Goal: Transaction & Acquisition: Purchase product/service

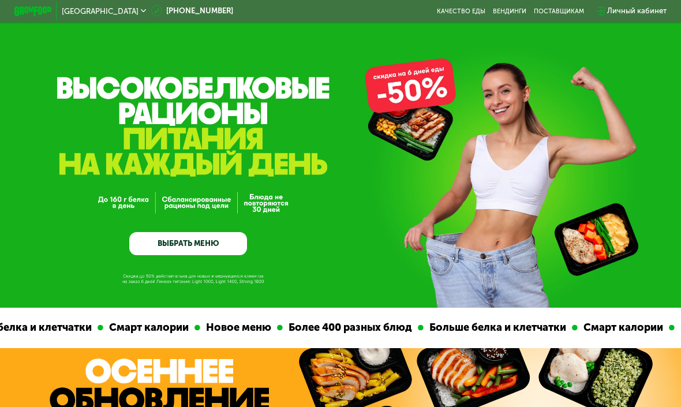
click at [220, 232] on link "ВЫБРАТЬ МЕНЮ" at bounding box center [188, 244] width 118 height 24
click at [220, 238] on link "ВЫБРАТЬ МЕНЮ" at bounding box center [188, 244] width 118 height 24
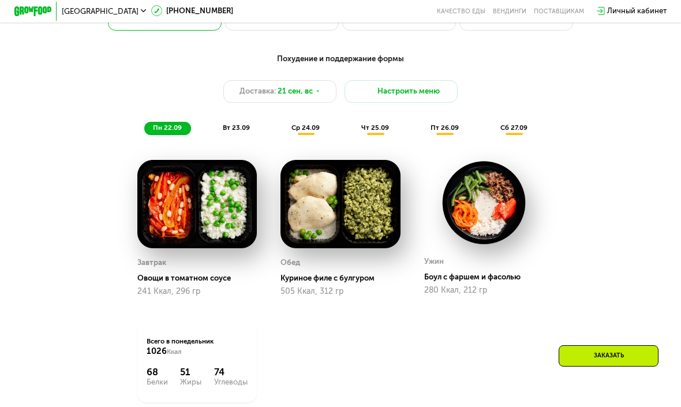
scroll to position [754, 0]
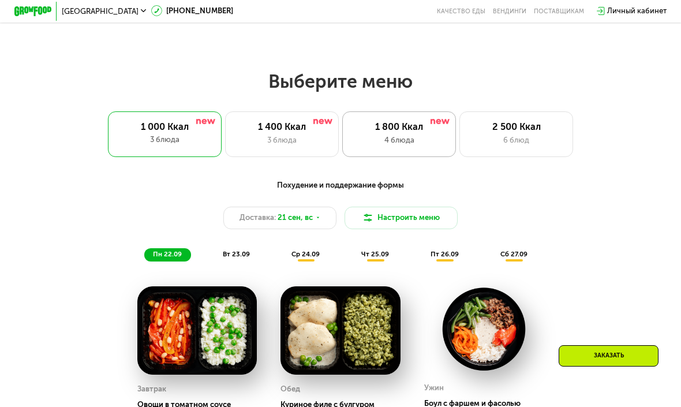
click at [393, 124] on div "1 800 Ккал" at bounding box center [399, 127] width 93 height 12
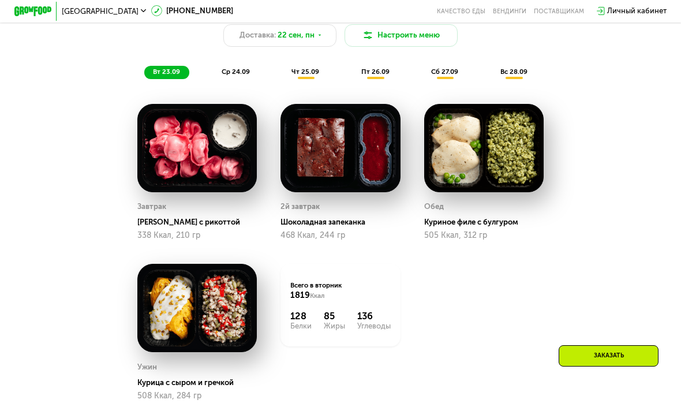
click at [585, 359] on div "Заказать" at bounding box center [609, 355] width 100 height 21
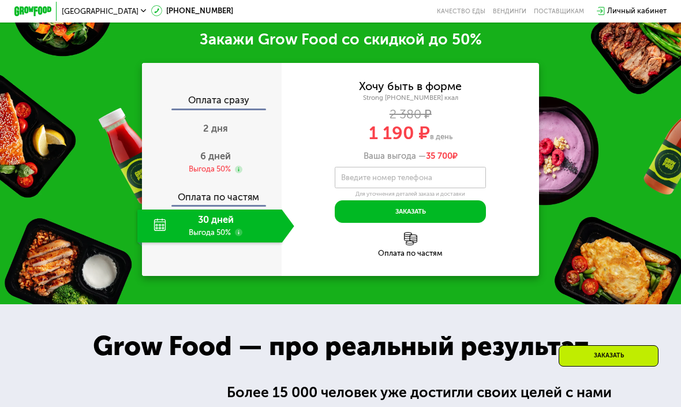
click at [421, 179] on label "Введите номер телефона" at bounding box center [386, 177] width 91 height 5
click at [421, 179] on input "Введите номер телефона" at bounding box center [410, 177] width 151 height 21
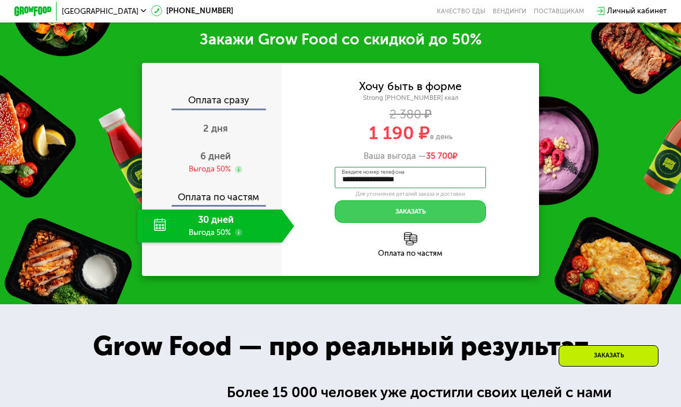
type input "**********"
click at [441, 214] on button "Заказать" at bounding box center [410, 211] width 151 height 23
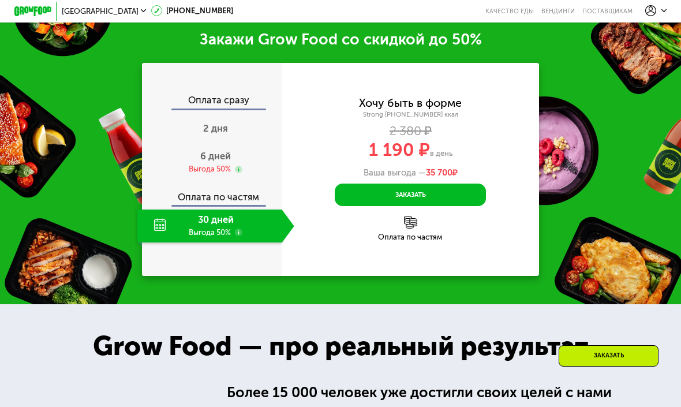
scroll to position [1263, 0]
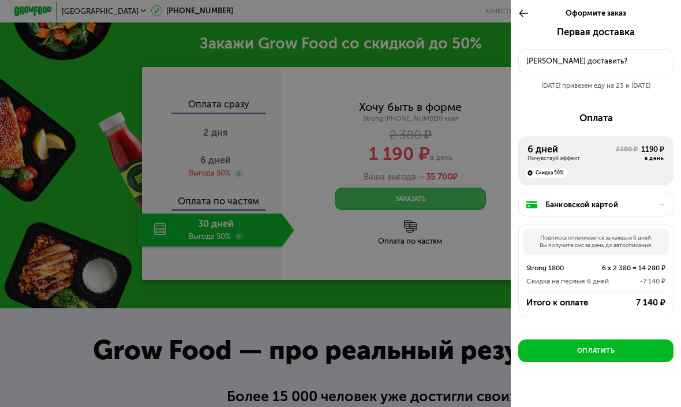
scroll to position [1260, 0]
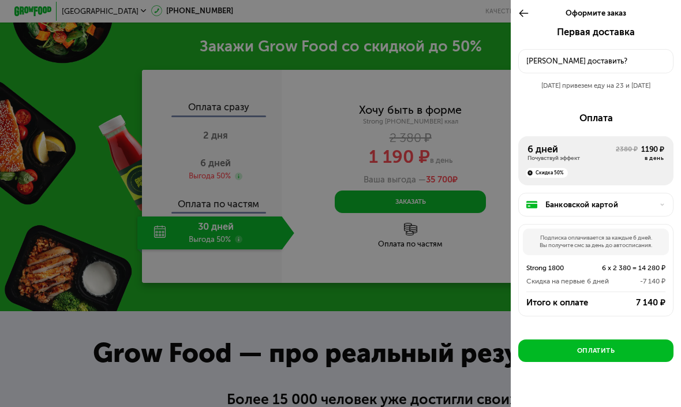
click at [524, 15] on icon at bounding box center [523, 14] width 11 height 12
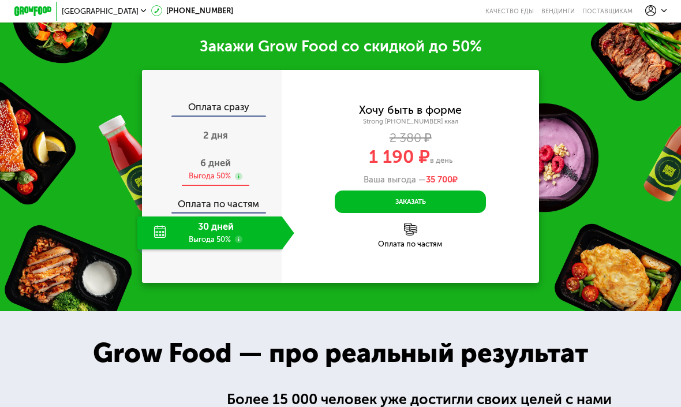
click at [201, 166] on span "6 дней" at bounding box center [215, 163] width 31 height 11
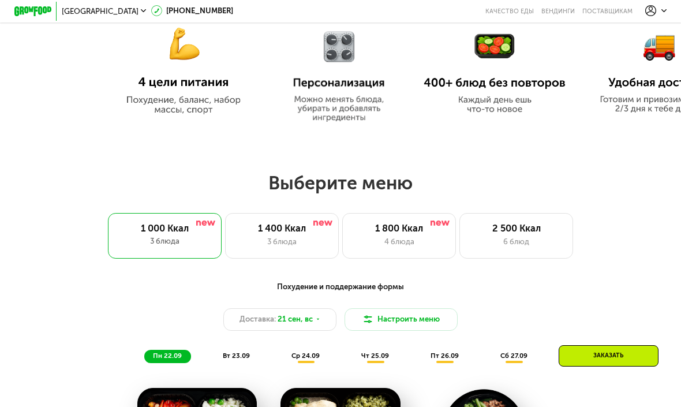
scroll to position [709, 0]
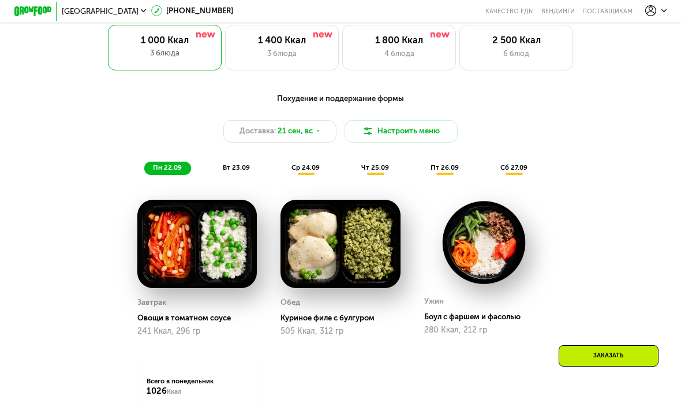
click at [403, 71] on div "Выберите меню 1 000 Ккал 3 блюда 1 400 Ккал 3 блюда 1 800 Ккал 4 блюда 2 500 Кк…" at bounding box center [340, 244] width 681 height 522
click at [403, 60] on div "1 800 Ккал 4 блюда" at bounding box center [399, 48] width 114 height 46
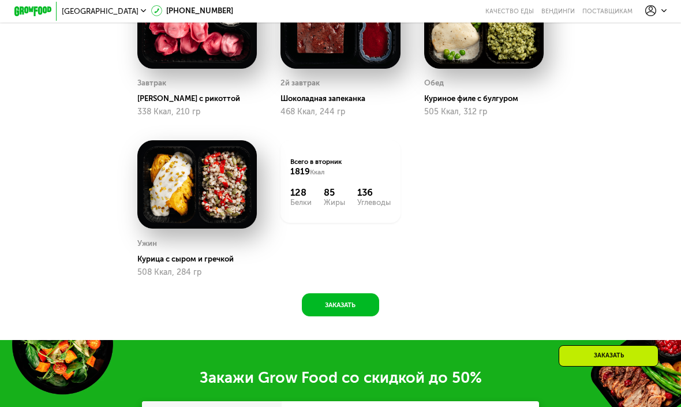
scroll to position [955, 1]
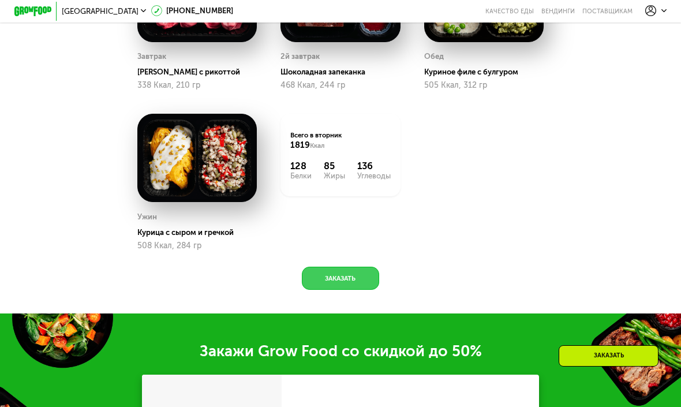
click at [358, 271] on button "Заказать" at bounding box center [340, 278] width 77 height 23
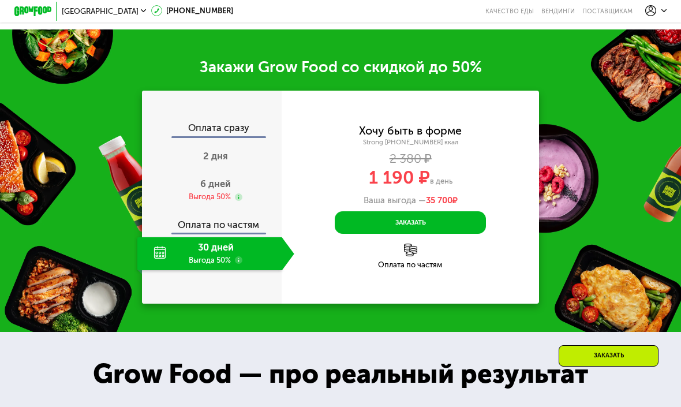
scroll to position [1267, 0]
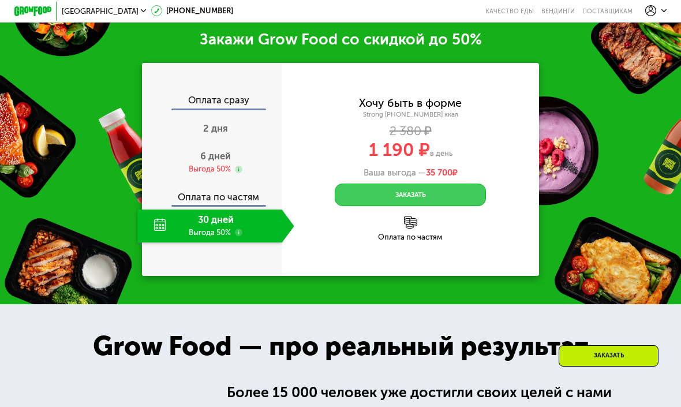
click at [427, 192] on button "Заказать" at bounding box center [410, 195] width 151 height 23
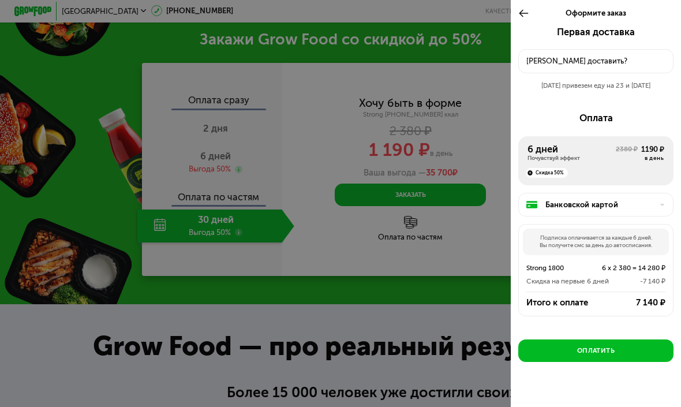
click at [215, 158] on div at bounding box center [340, 203] width 681 height 407
click at [214, 158] on div at bounding box center [340, 203] width 681 height 407
click at [522, 13] on icon at bounding box center [523, 14] width 11 height 12
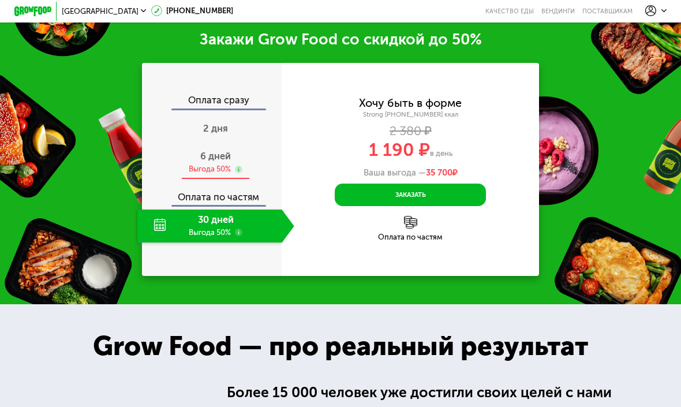
click at [240, 152] on div "6 дней Выгода 50%" at bounding box center [215, 162] width 157 height 33
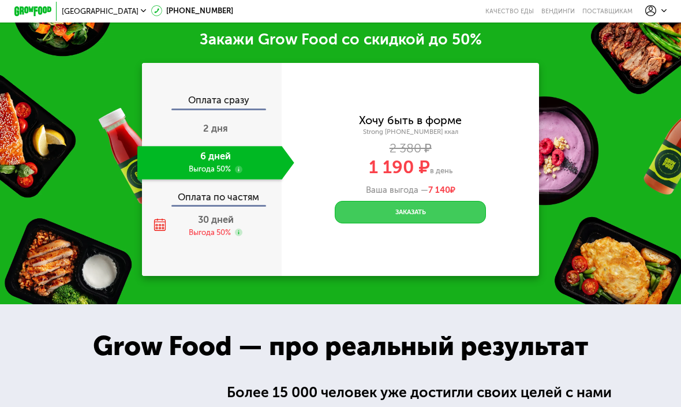
click at [460, 203] on button "Заказать" at bounding box center [410, 212] width 151 height 23
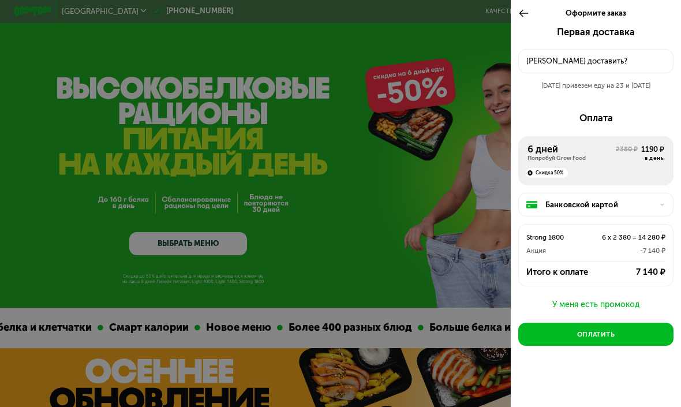
click at [578, 298] on div "У меня есть промокод" at bounding box center [595, 305] width 155 height 14
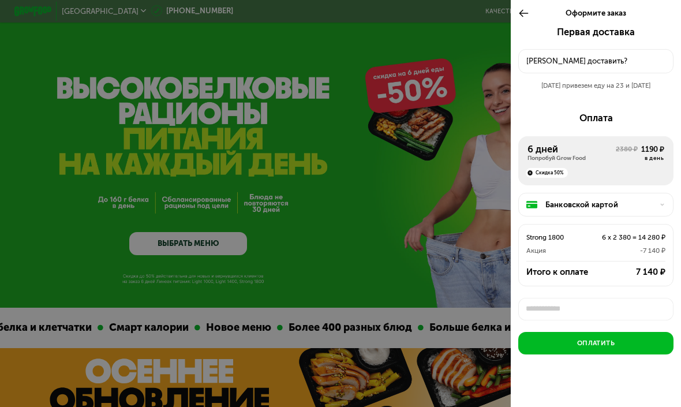
scroll to position [3, 0]
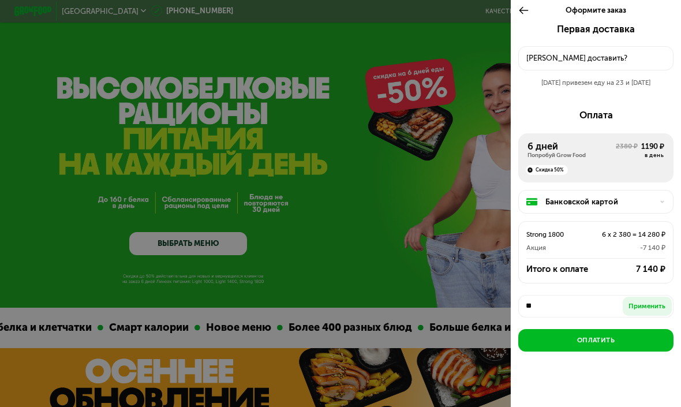
type input "*"
click at [657, 302] on div "Применить" at bounding box center [646, 305] width 37 height 9
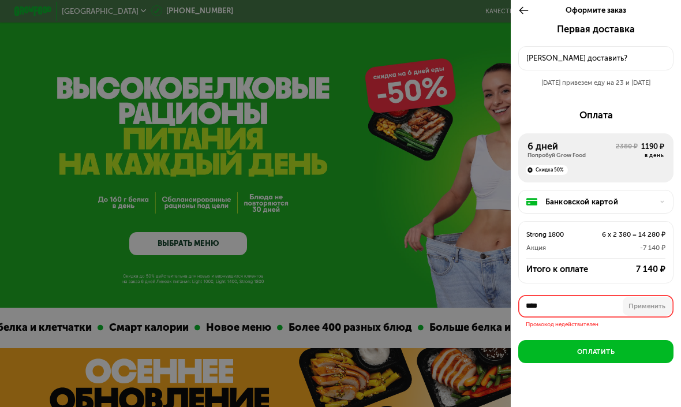
click at [569, 297] on input "****" at bounding box center [595, 306] width 155 height 23
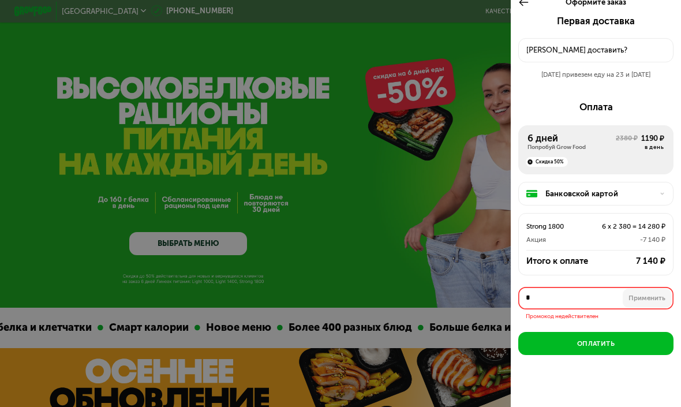
scroll to position [0, 0]
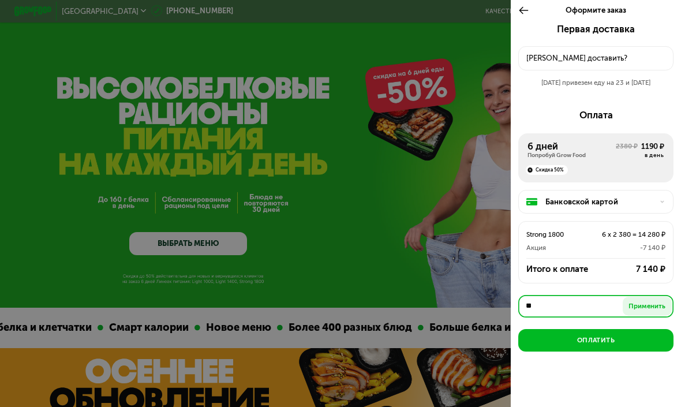
type input "*"
click at [646, 301] on div "Применить" at bounding box center [646, 305] width 37 height 9
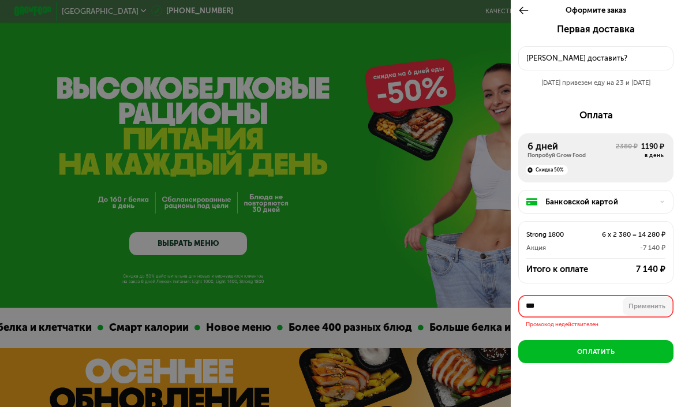
click at [604, 298] on input "***" at bounding box center [595, 306] width 155 height 23
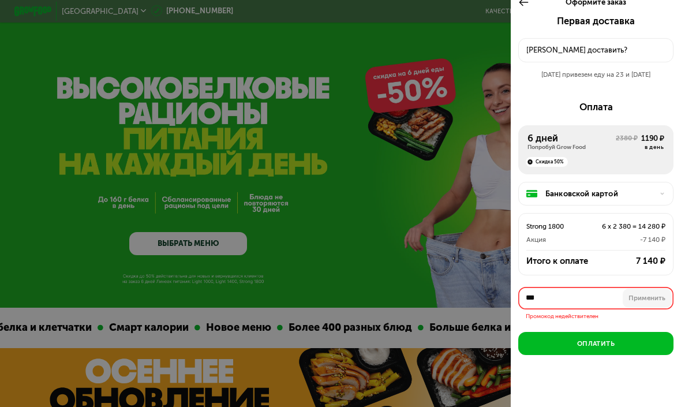
click at [563, 291] on input "***" at bounding box center [595, 298] width 155 height 23
paste input "**********"
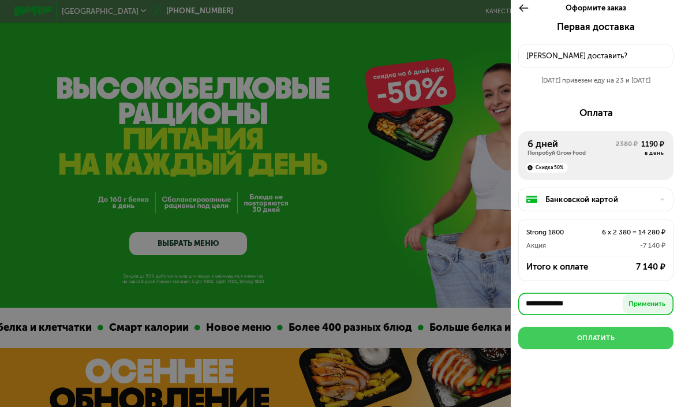
scroll to position [0, 0]
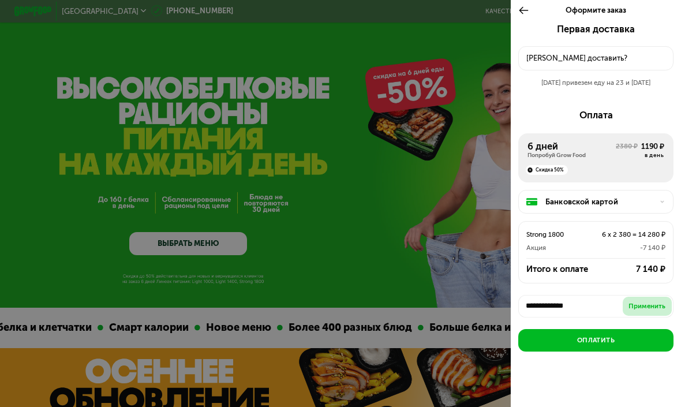
click at [650, 303] on div "Применить" at bounding box center [646, 305] width 37 height 9
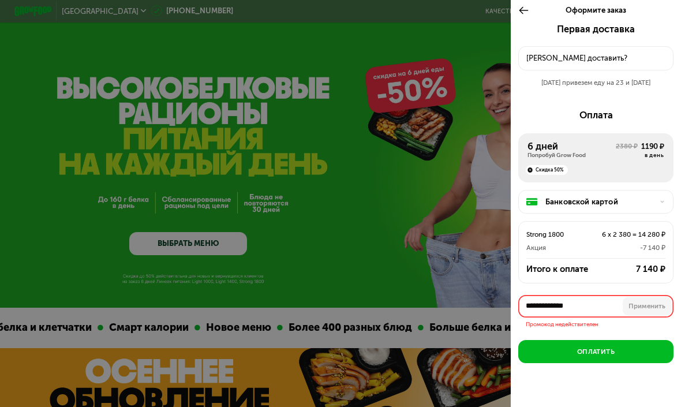
click at [613, 305] on input "**********" at bounding box center [595, 306] width 155 height 23
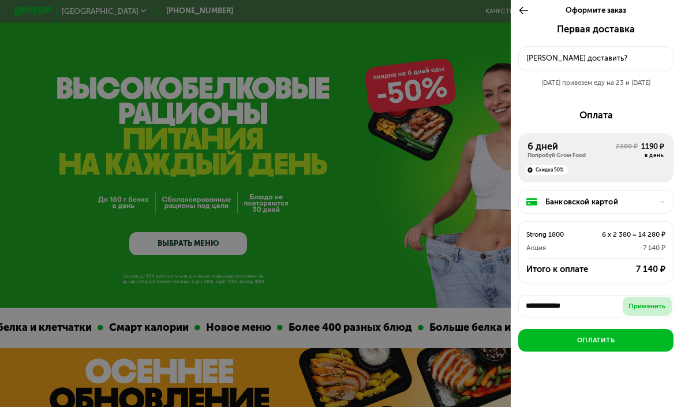
click at [636, 305] on div "Применить" at bounding box center [646, 305] width 37 height 9
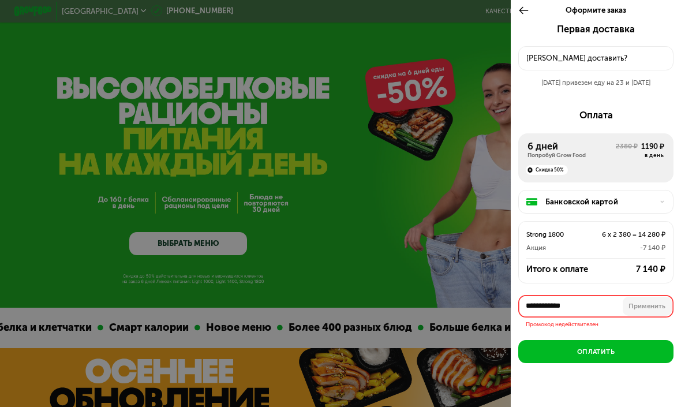
click at [608, 303] on input "**********" at bounding box center [595, 306] width 155 height 23
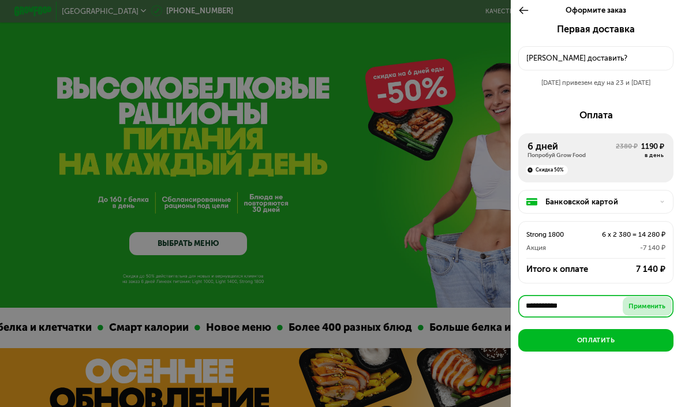
type input "**********"
click at [641, 301] on div "Применить" at bounding box center [646, 305] width 37 height 9
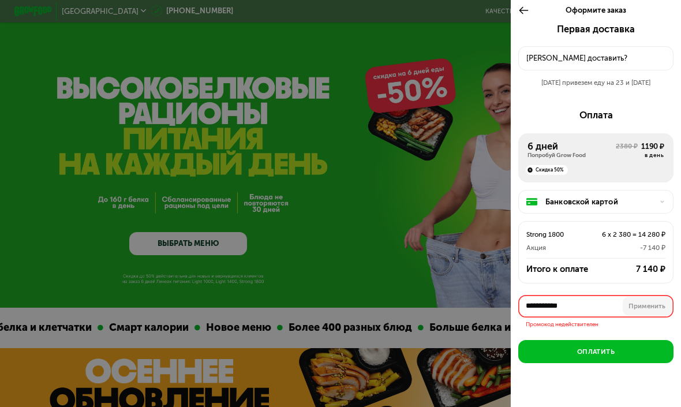
click at [364, 118] on div at bounding box center [340, 203] width 681 height 407
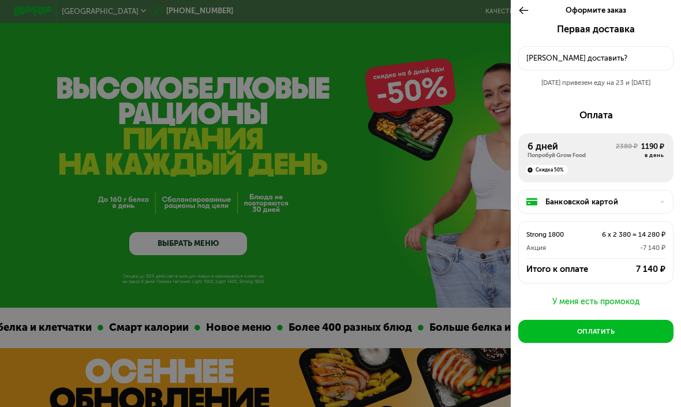
click at [587, 61] on div "Куда доставить?" at bounding box center [595, 59] width 139 height 12
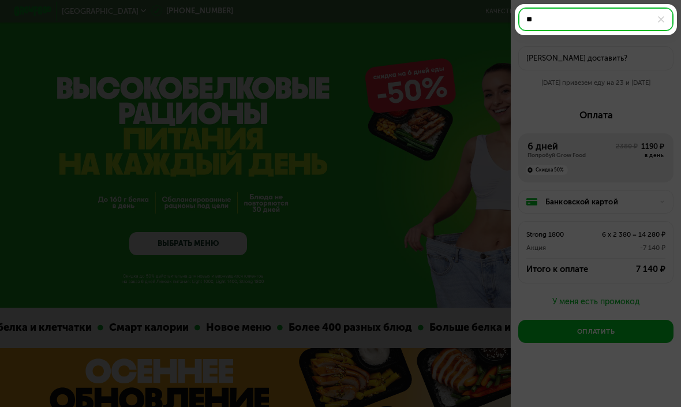
type input "*"
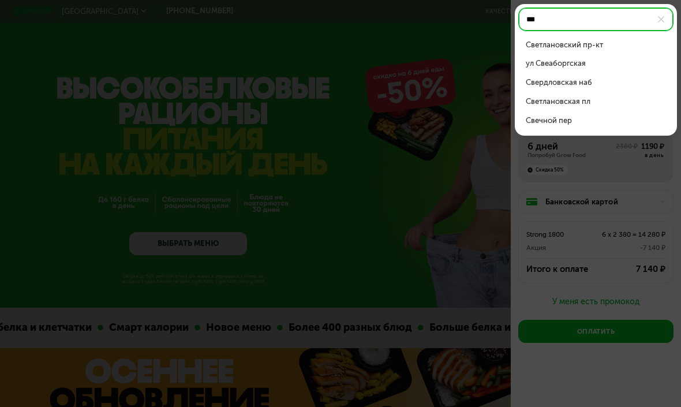
click at [566, 48] on div "Светлановский пр-кт" at bounding box center [596, 45] width 140 height 12
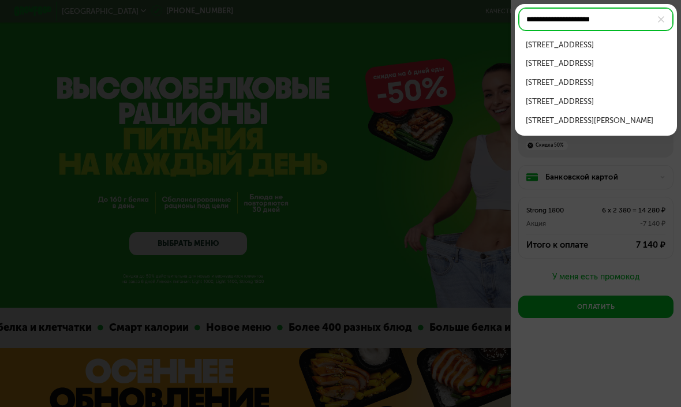
click at [590, 102] on div "Светлановский пр-кт, д 8 стр 1" at bounding box center [596, 102] width 140 height 12
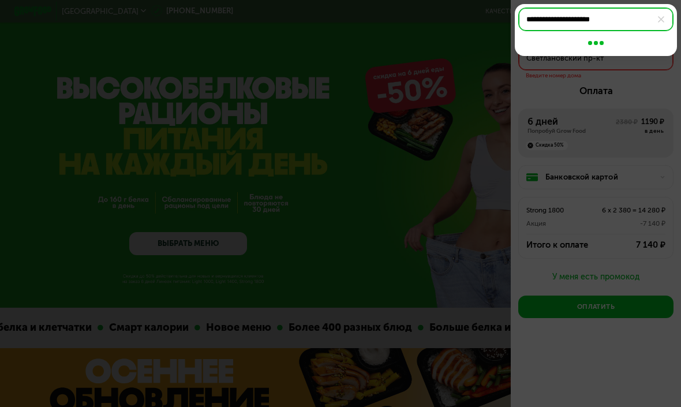
type input "**********"
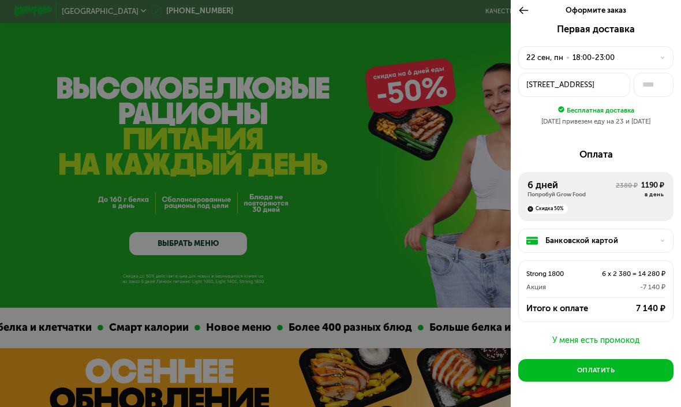
click at [545, 56] on div "22 сен, пн" at bounding box center [544, 58] width 37 height 12
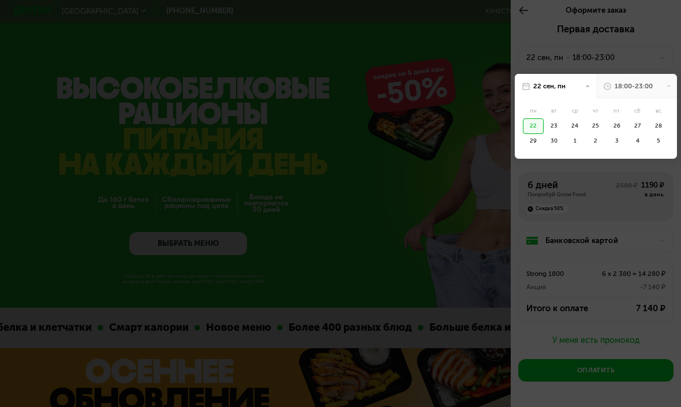
click at [529, 123] on div "22" at bounding box center [533, 126] width 21 height 16
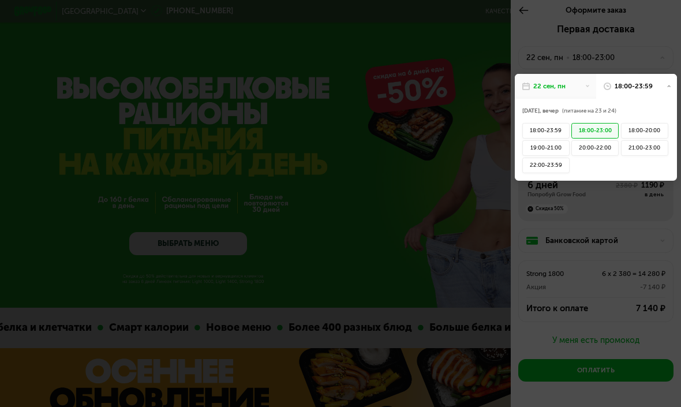
click at [637, 59] on div at bounding box center [340, 203] width 681 height 407
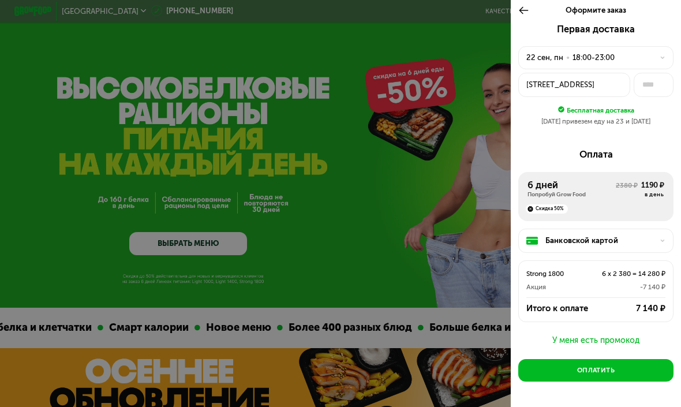
click at [607, 57] on div "18:00-23:00" at bounding box center [593, 58] width 42 height 12
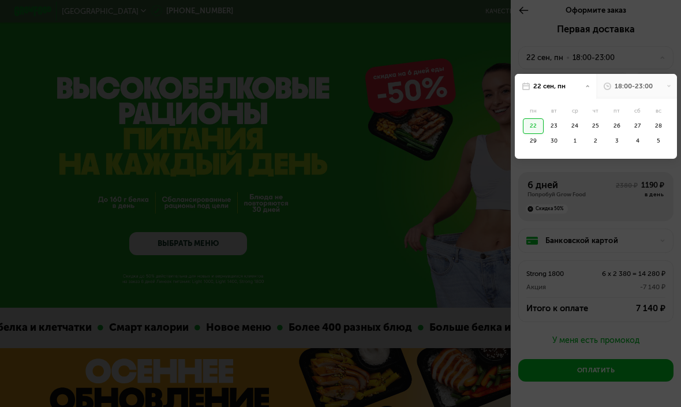
click at [622, 81] on div "18:00-23:00" at bounding box center [634, 85] width 38 height 9
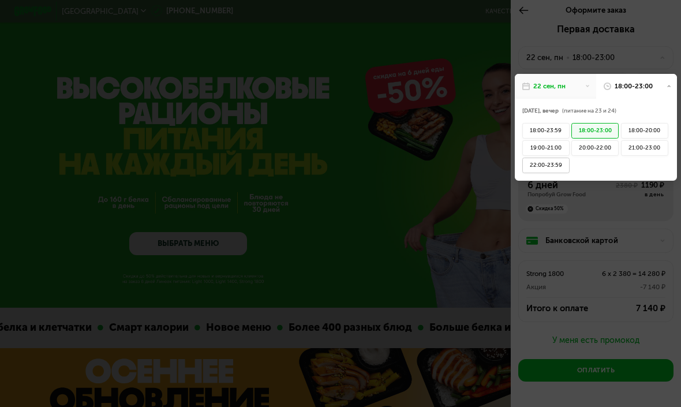
click at [563, 160] on div "22:00-23:59" at bounding box center [545, 166] width 47 height 16
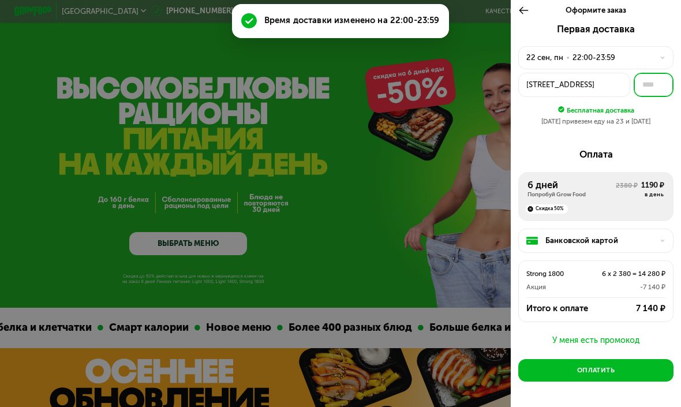
click at [643, 88] on input "text" at bounding box center [654, 85] width 40 height 24
type input "***"
click at [622, 125] on div "Первая доставка 22 сен, пн • 22:00-23:59 Светлановский пр-кт, 8стр1 *** Бесплат…" at bounding box center [595, 79] width 155 height 110
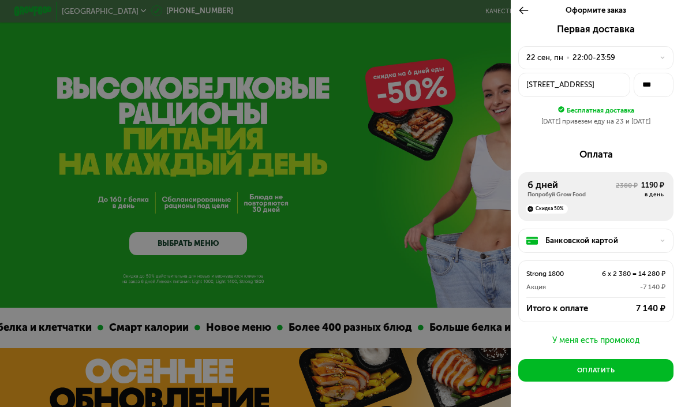
click at [554, 59] on div "22 сен, пн" at bounding box center [544, 58] width 37 height 12
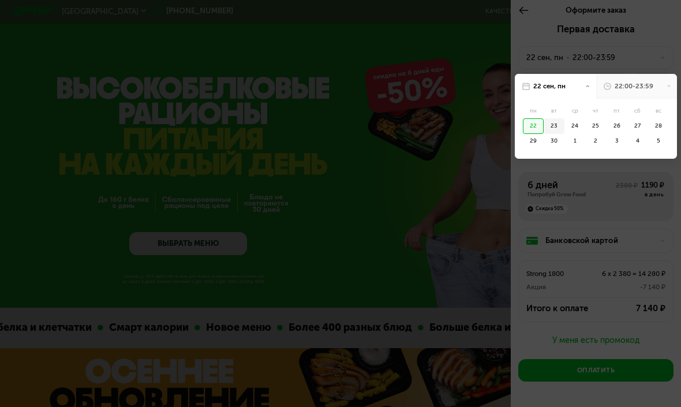
click at [553, 124] on div "23" at bounding box center [554, 126] width 21 height 16
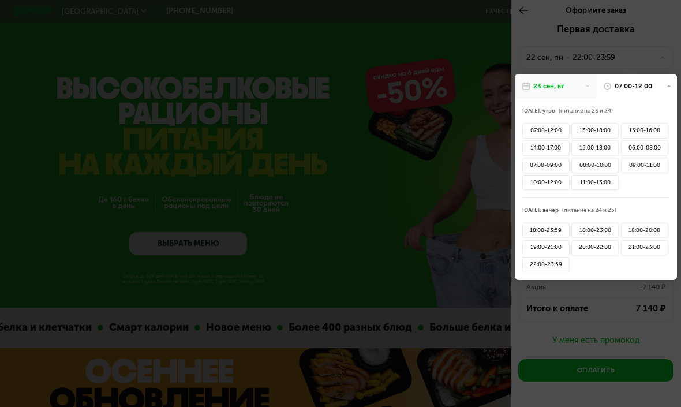
click at [589, 46] on div at bounding box center [340, 203] width 681 height 407
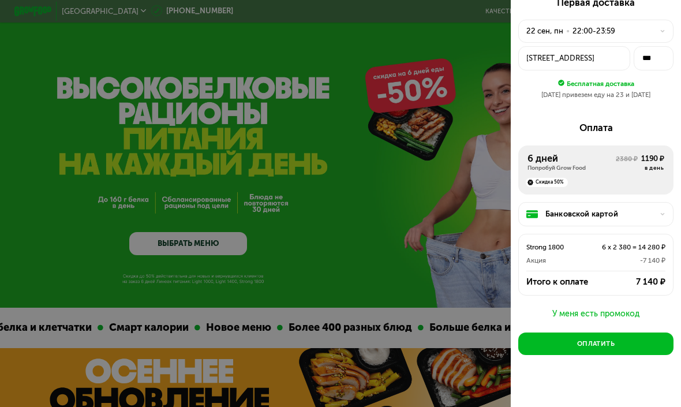
scroll to position [26, 0]
click at [595, 209] on div "Банковской картой" at bounding box center [599, 215] width 108 height 12
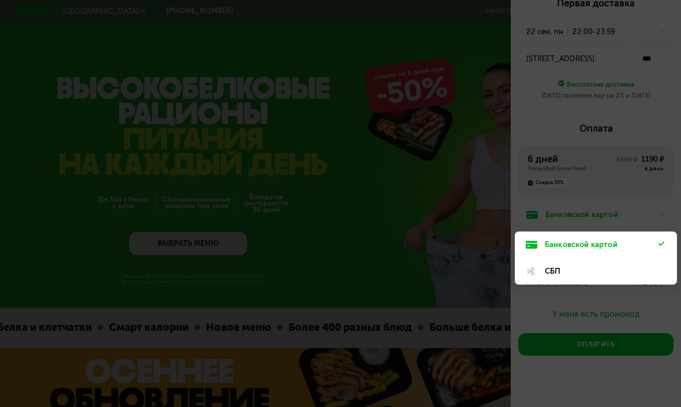
click at [595, 208] on div at bounding box center [340, 203] width 681 height 407
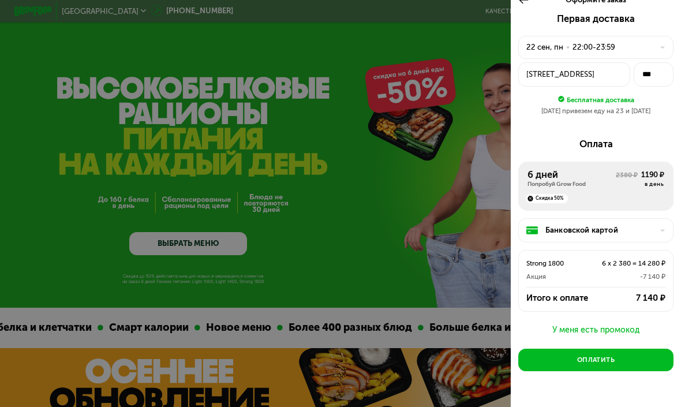
scroll to position [13, 0]
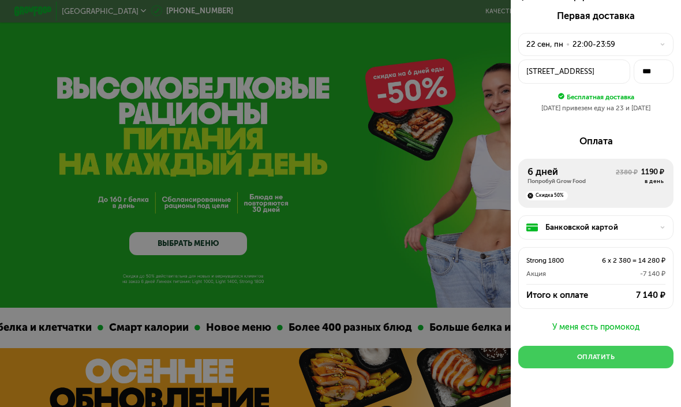
click at [607, 352] on div "Оплатить" at bounding box center [596, 356] width 38 height 9
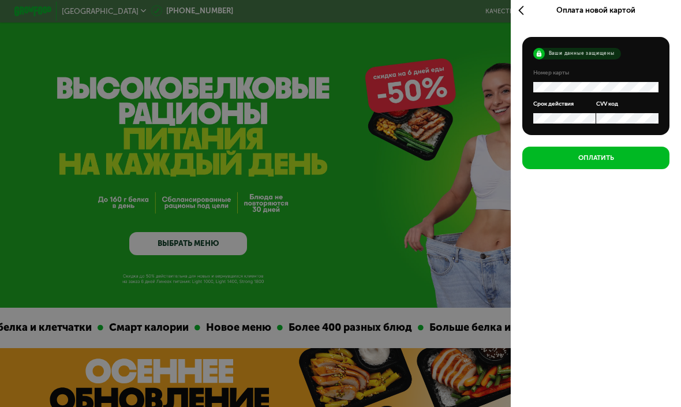
scroll to position [3, 0]
click at [617, 125] on form "Ваши данные защищены Номер карты Срок действия CVV код" at bounding box center [596, 86] width 148 height 98
click at [609, 123] on form "Ваши данные защищены Номер карты Срок действия CVV код" at bounding box center [596, 86] width 148 height 98
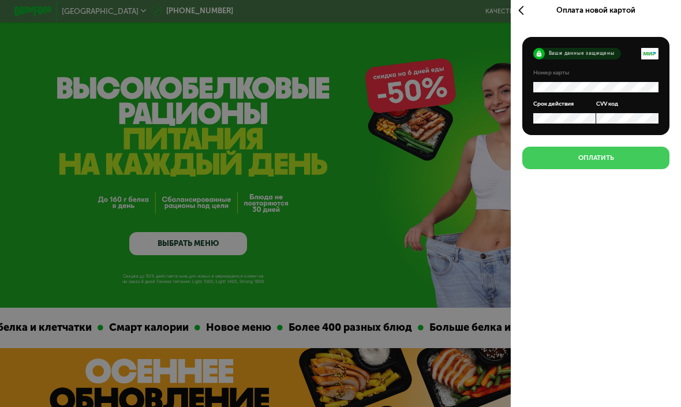
click at [627, 158] on button "Оплатить" at bounding box center [596, 158] width 148 height 23
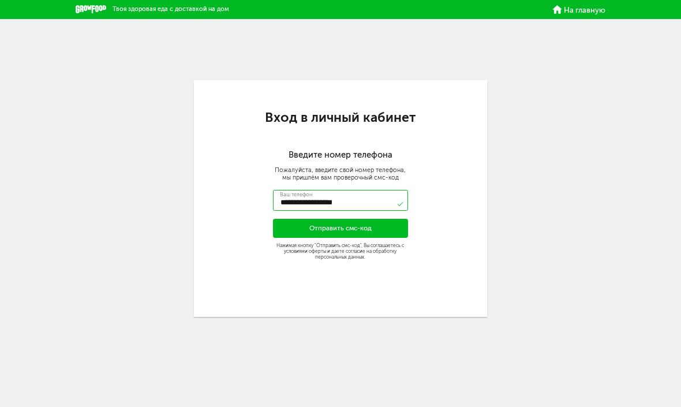
type input "**********"
click at [343, 225] on button "Отправить смс-код" at bounding box center [340, 228] width 135 height 19
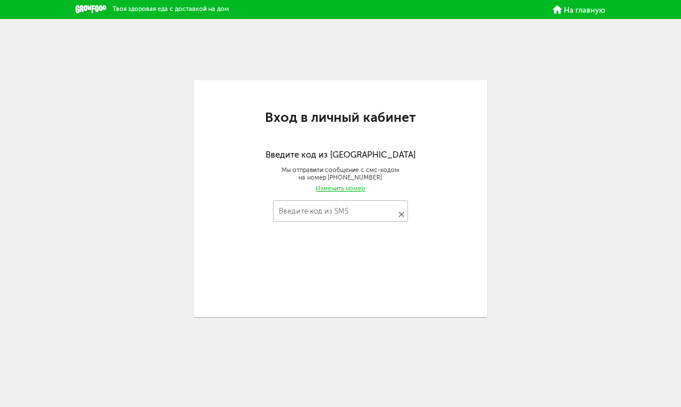
type input "****"
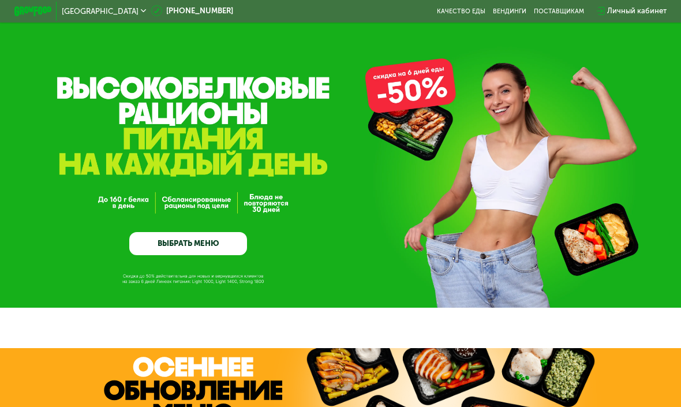
click at [119, 167] on div "GrowFood — доставка правильного питания ВЫБРАТЬ МЕНЮ" at bounding box center [340, 181] width 681 height 147
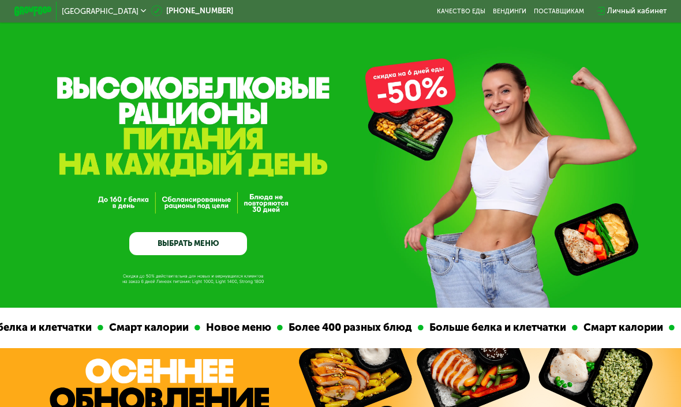
click at [613, 12] on div "Личный кабинет" at bounding box center [636, 11] width 59 height 12
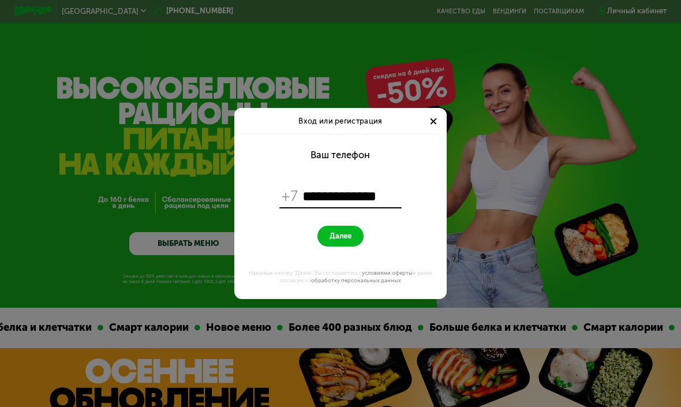
type input "**********"
click at [329, 242] on button "Далее" at bounding box center [340, 236] width 47 height 20
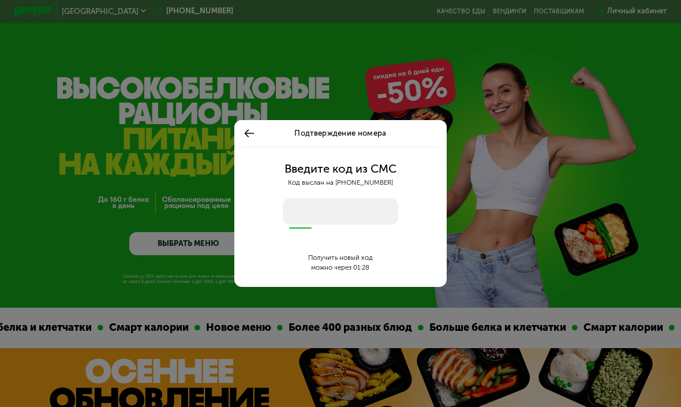
click at [317, 215] on input "number" at bounding box center [340, 211] width 115 height 27
type input "****"
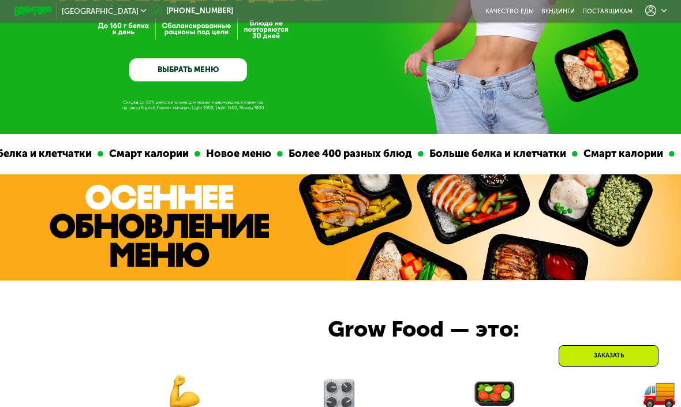
scroll to position [196, 0]
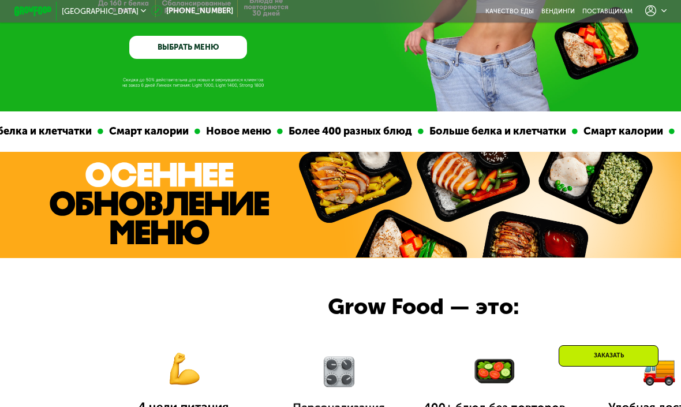
click at [656, 10] on use at bounding box center [651, 11] width 12 height 11
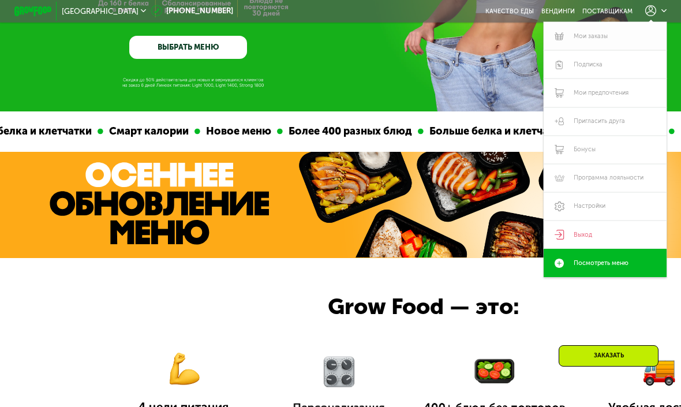
click at [597, 41] on link "Мои заказы" at bounding box center [605, 36] width 123 height 28
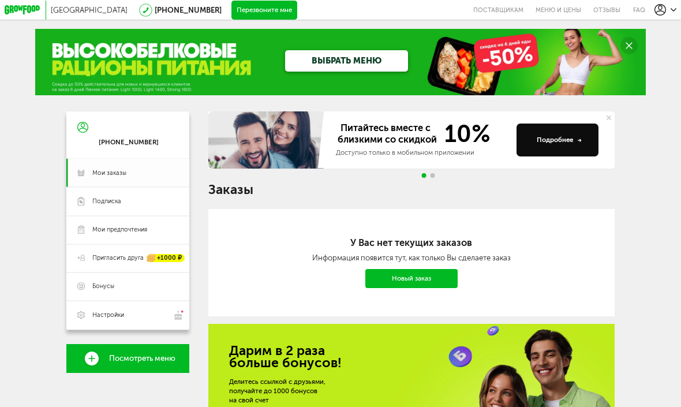
click at [106, 178] on link "Мои заказы" at bounding box center [127, 173] width 123 height 28
click at [110, 173] on span "Мои заказы" at bounding box center [109, 173] width 34 height 9
click at [126, 197] on span "Подписка" at bounding box center [135, 201] width 86 height 9
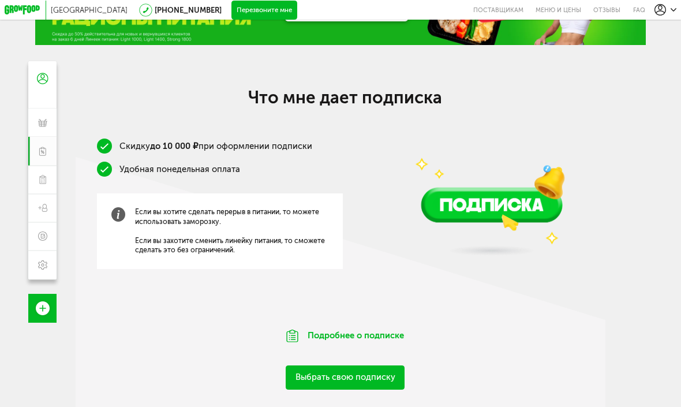
scroll to position [54, 0]
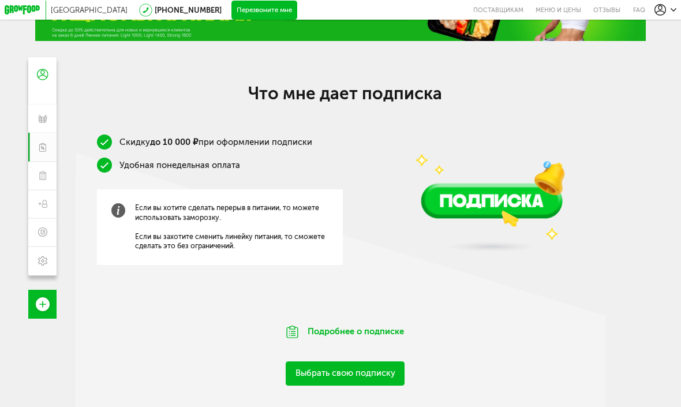
click at [352, 377] on link "Выбрать свою подписку" at bounding box center [345, 373] width 119 height 24
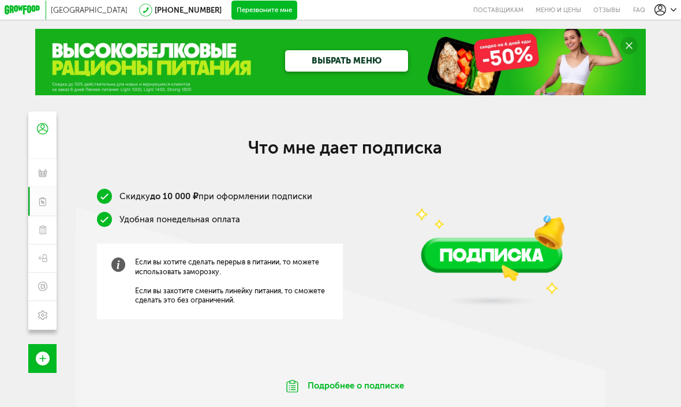
scroll to position [54, 0]
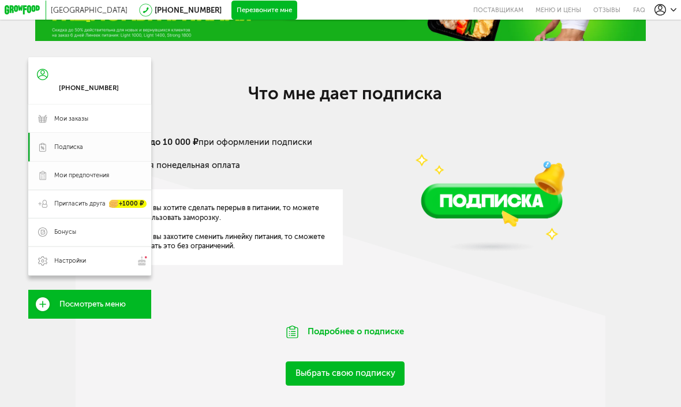
click at [53, 172] on link "Мои предпочтения" at bounding box center [89, 176] width 123 height 28
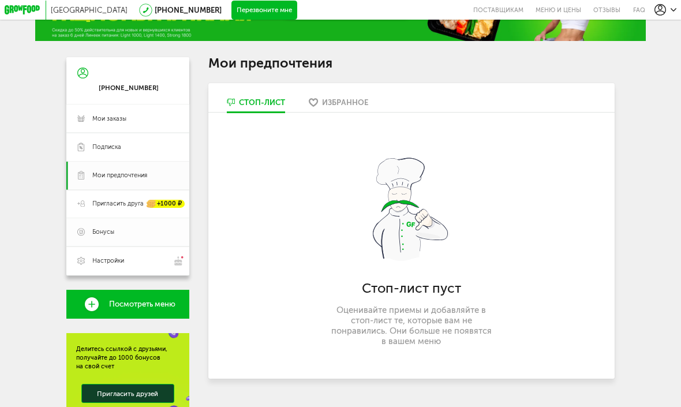
click at [95, 219] on link "Бонусы" at bounding box center [127, 232] width 123 height 28
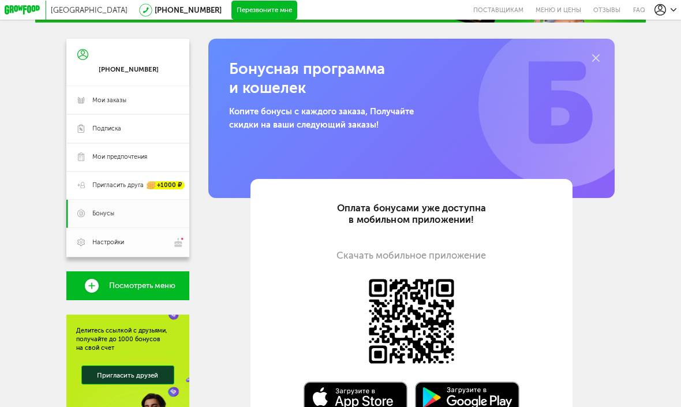
scroll to position [75, 0]
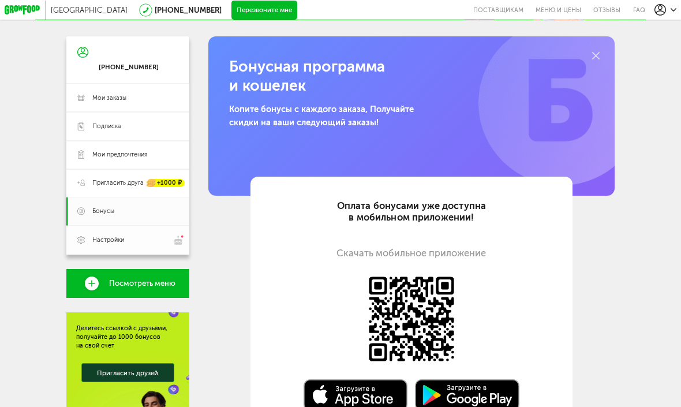
click at [119, 235] on span "Настройки" at bounding box center [135, 240] width 86 height 10
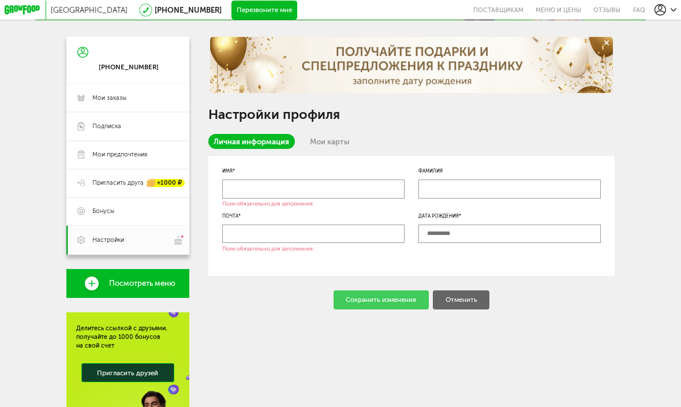
click at [131, 278] on link "Посмотреть меню" at bounding box center [127, 283] width 123 height 28
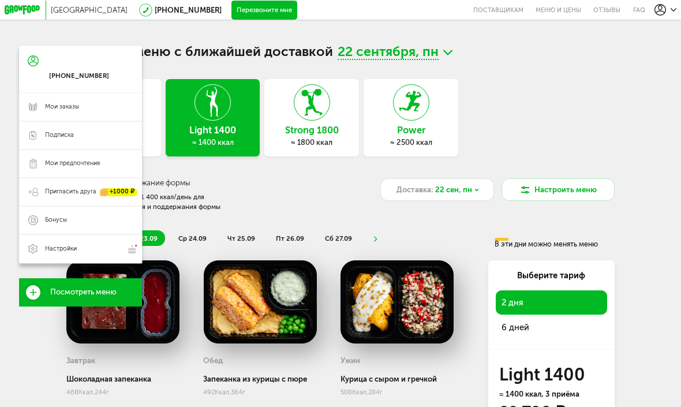
click at [66, 286] on link "Посмотреть меню" at bounding box center [80, 292] width 123 height 28
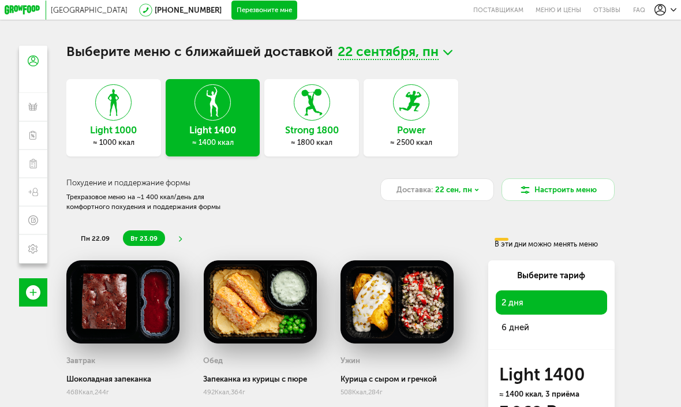
click at [310, 121] on div at bounding box center [312, 102] width 36 height 36
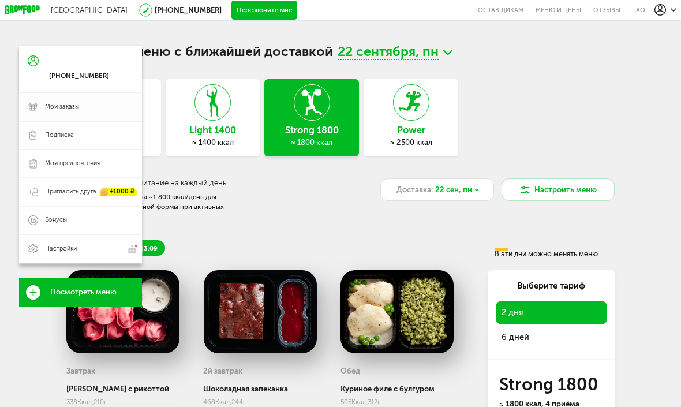
click at [53, 104] on span "Мои заказы" at bounding box center [62, 107] width 34 height 9
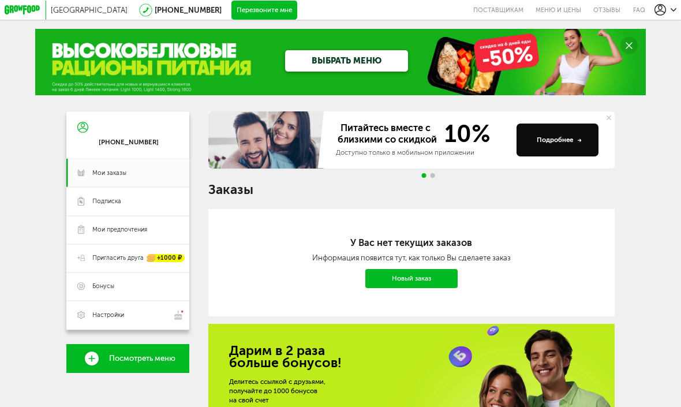
click at [425, 278] on link "Новый заказ" at bounding box center [411, 278] width 93 height 19
click at [665, 9] on icon at bounding box center [660, 10] width 12 height 12
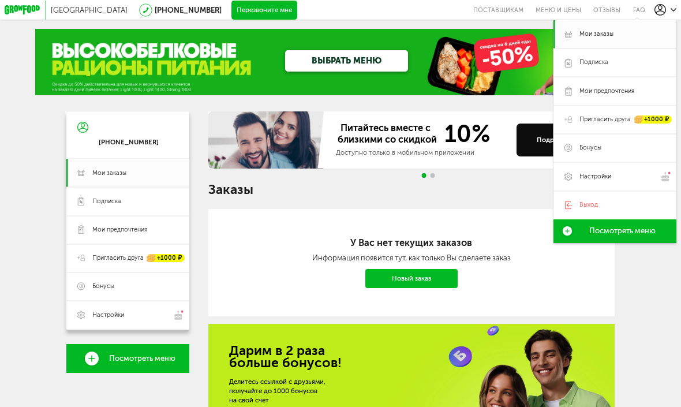
click at [451, 201] on div "**********" at bounding box center [411, 321] width 407 height 421
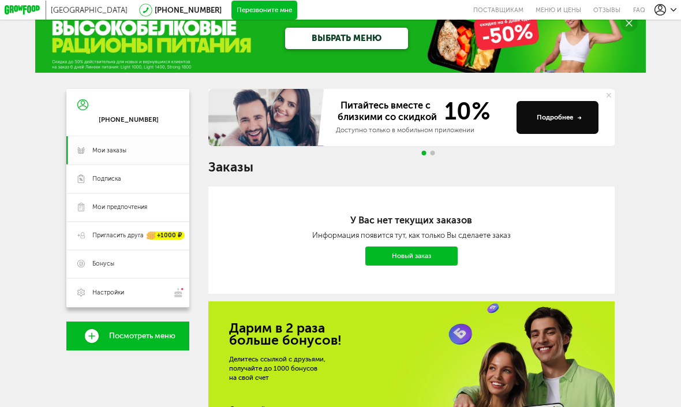
scroll to position [6, 0]
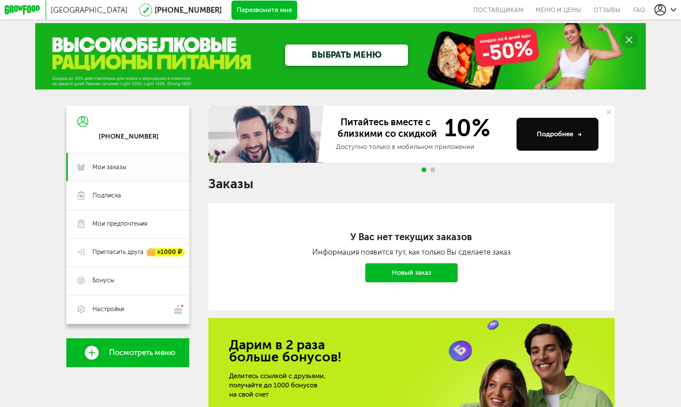
click at [569, 125] on button "Подробнее" at bounding box center [557, 134] width 82 height 33
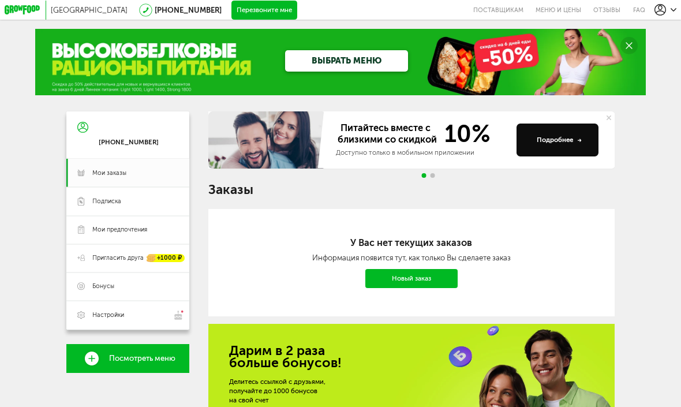
scroll to position [0, 0]
click at [432, 174] on span "Go to slide 2" at bounding box center [432, 175] width 5 height 5
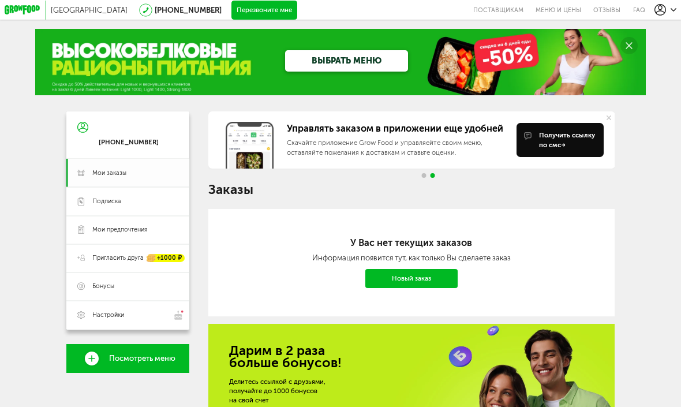
click at [118, 171] on span "Мои заказы" at bounding box center [109, 173] width 34 height 9
click at [118, 200] on span "Подписка" at bounding box center [106, 201] width 29 height 9
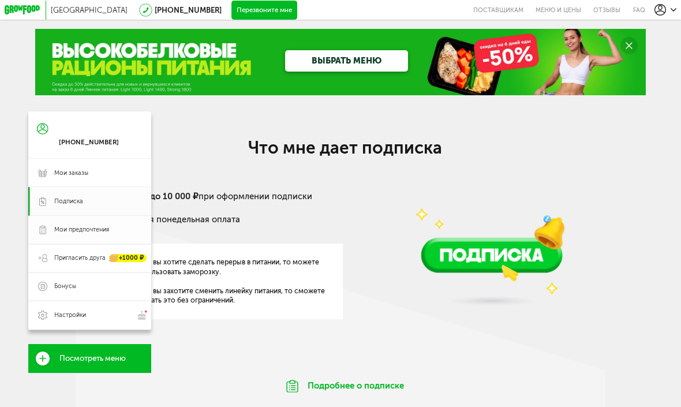
click at [115, 219] on link "Мои предпочтения" at bounding box center [89, 230] width 123 height 28
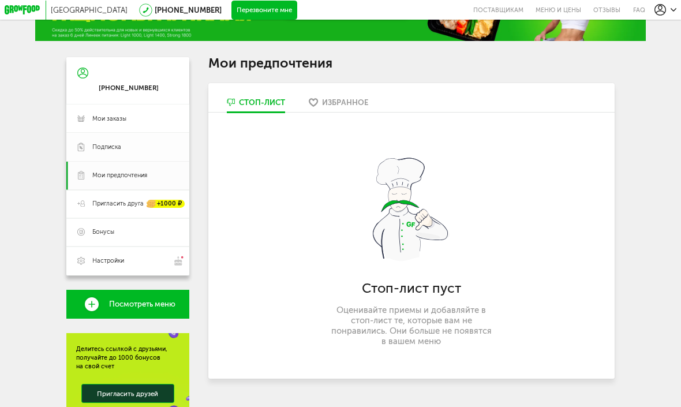
scroll to position [58, 0]
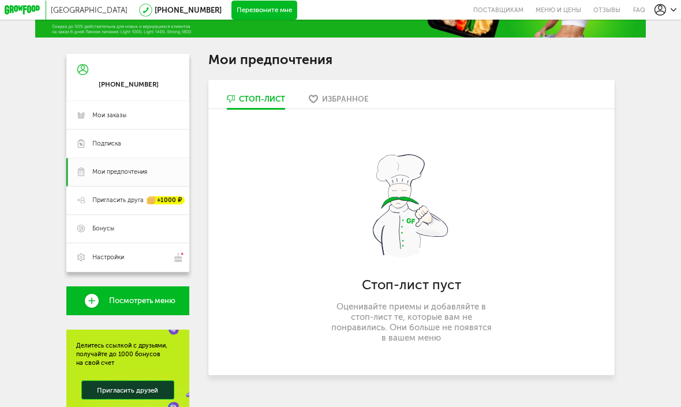
click at [347, 93] on link "Избранное" at bounding box center [338, 100] width 69 height 15
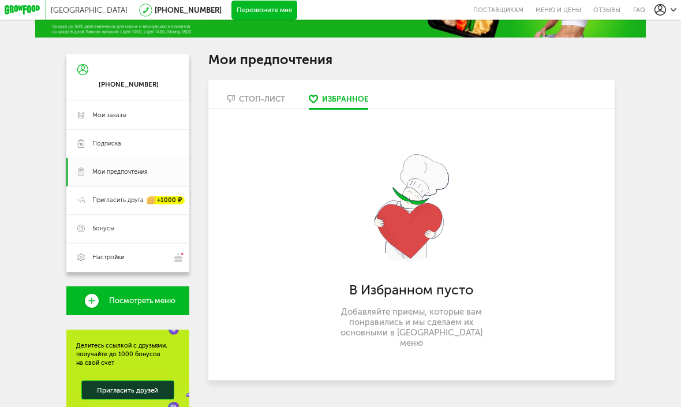
click at [249, 104] on link "Стоп-лист" at bounding box center [256, 100] width 68 height 15
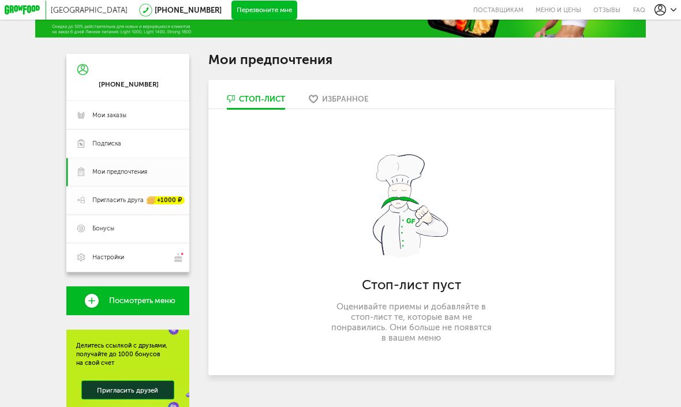
click at [119, 201] on span "Пригласить друга" at bounding box center [117, 200] width 51 height 9
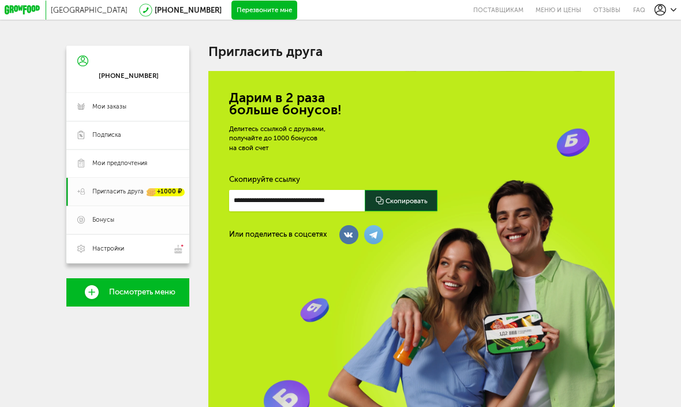
click at [133, 224] on link "Бонусы" at bounding box center [127, 220] width 123 height 28
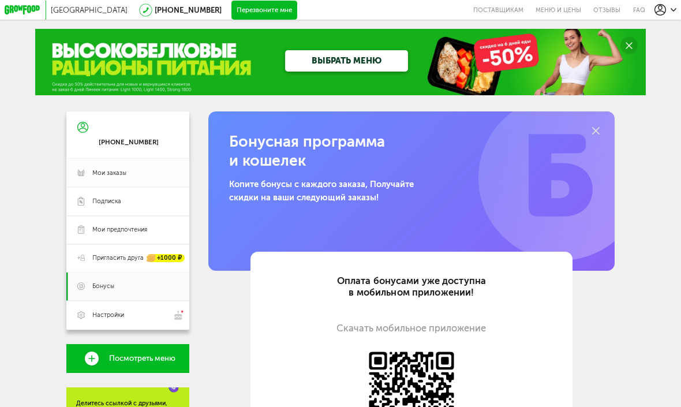
click at [121, 172] on span "Мои заказы" at bounding box center [109, 173] width 34 height 9
